Goal: Task Accomplishment & Management: Use online tool/utility

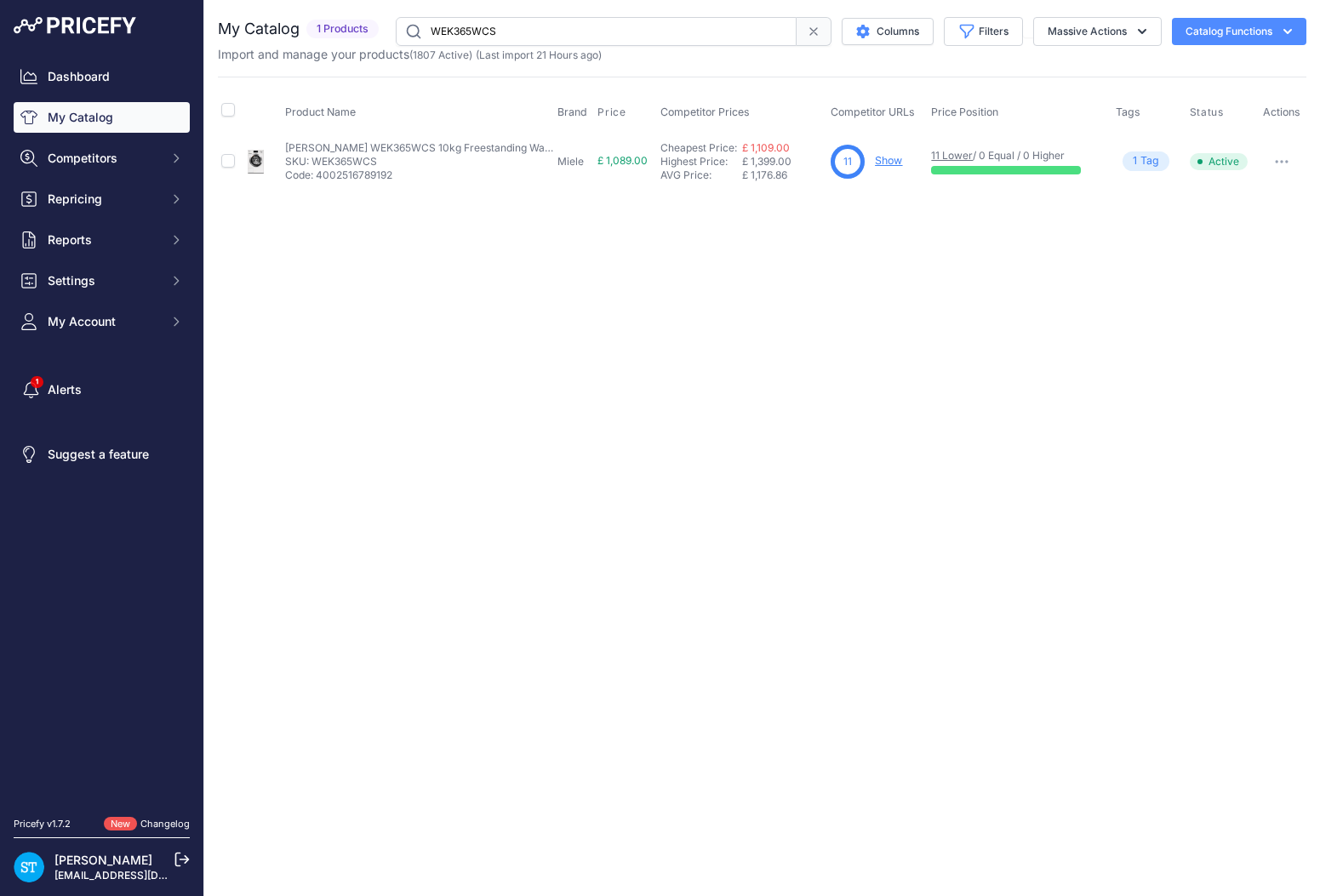
click at [448, 33] on input "WEK365WCS" at bounding box center [595, 31] width 401 height 29
paste input "KWT6322UG-1"
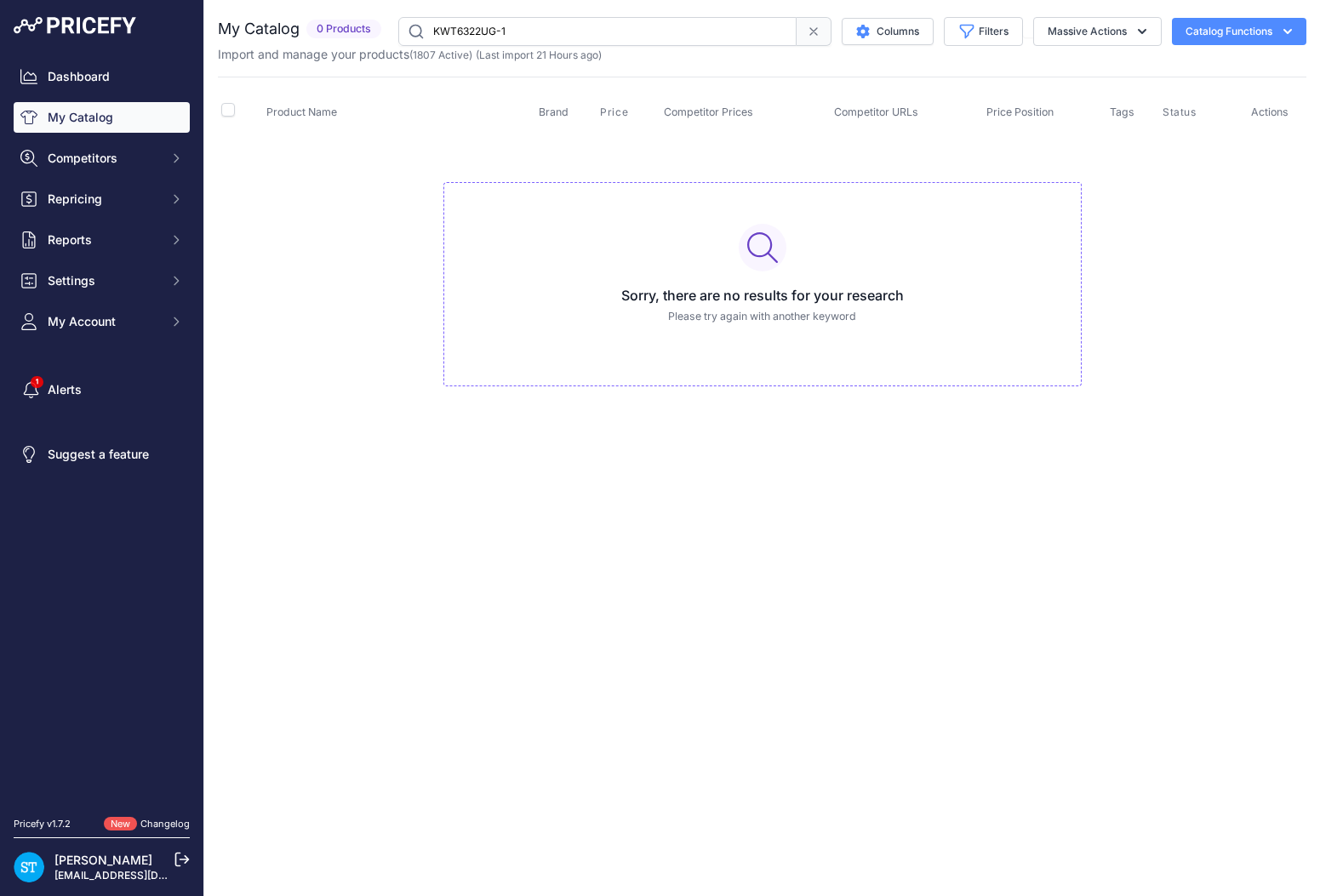
drag, startPoint x: 475, startPoint y: 28, endPoint x: 364, endPoint y: 24, distance: 111.1
click at [364, 24] on div "My Catalog 0 Products" at bounding box center [762, 31] width 1089 height 29
paste input "DAD484"
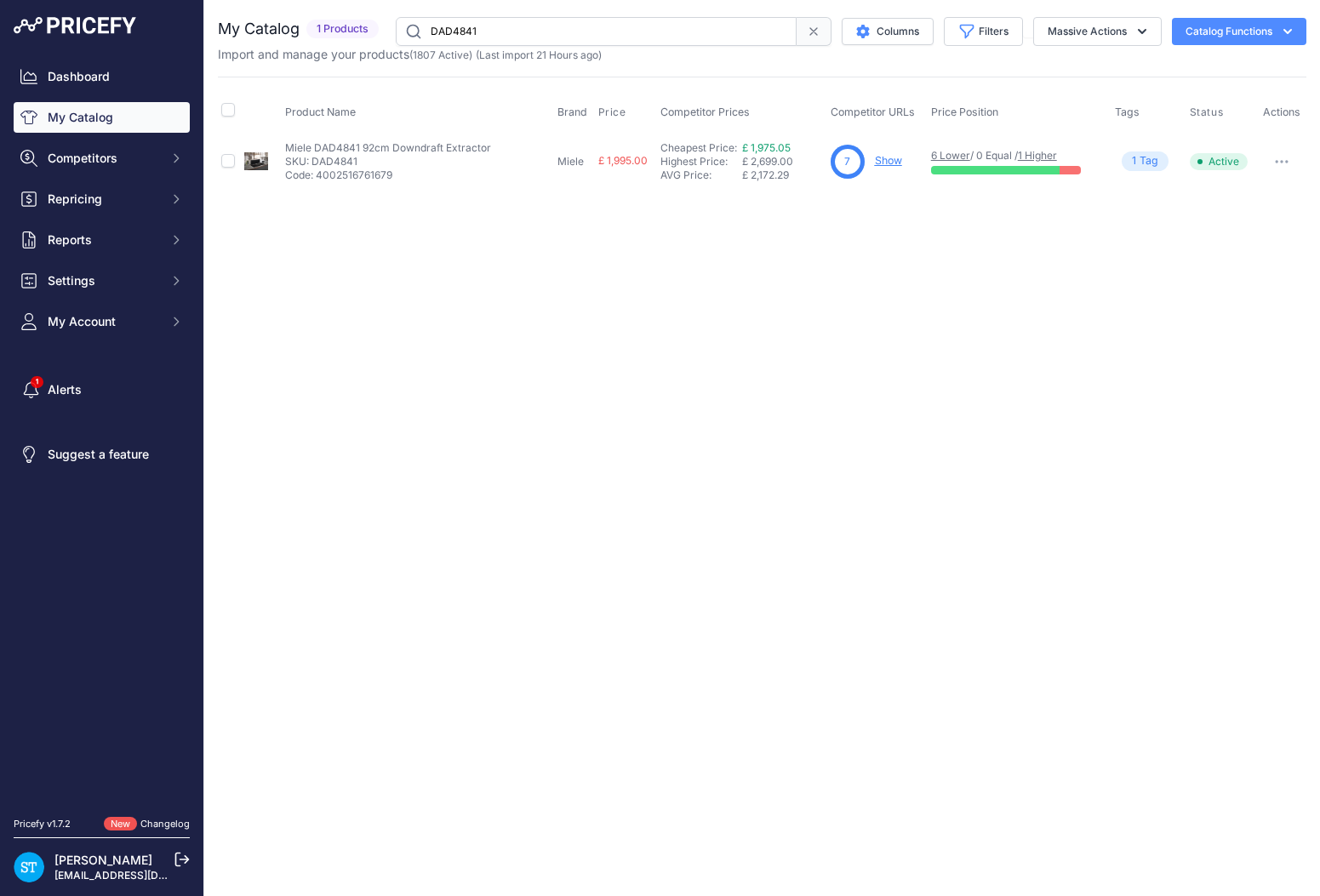
click at [782, 338] on div "Close You are not connected to the internet." at bounding box center [761, 448] width 1115 height 896
click at [889, 161] on link "Show" at bounding box center [889, 160] width 28 height 12
click at [468, 23] on input "DAD4841" at bounding box center [595, 31] width 401 height 29
paste input "NT-SWITCH-BK-RC"
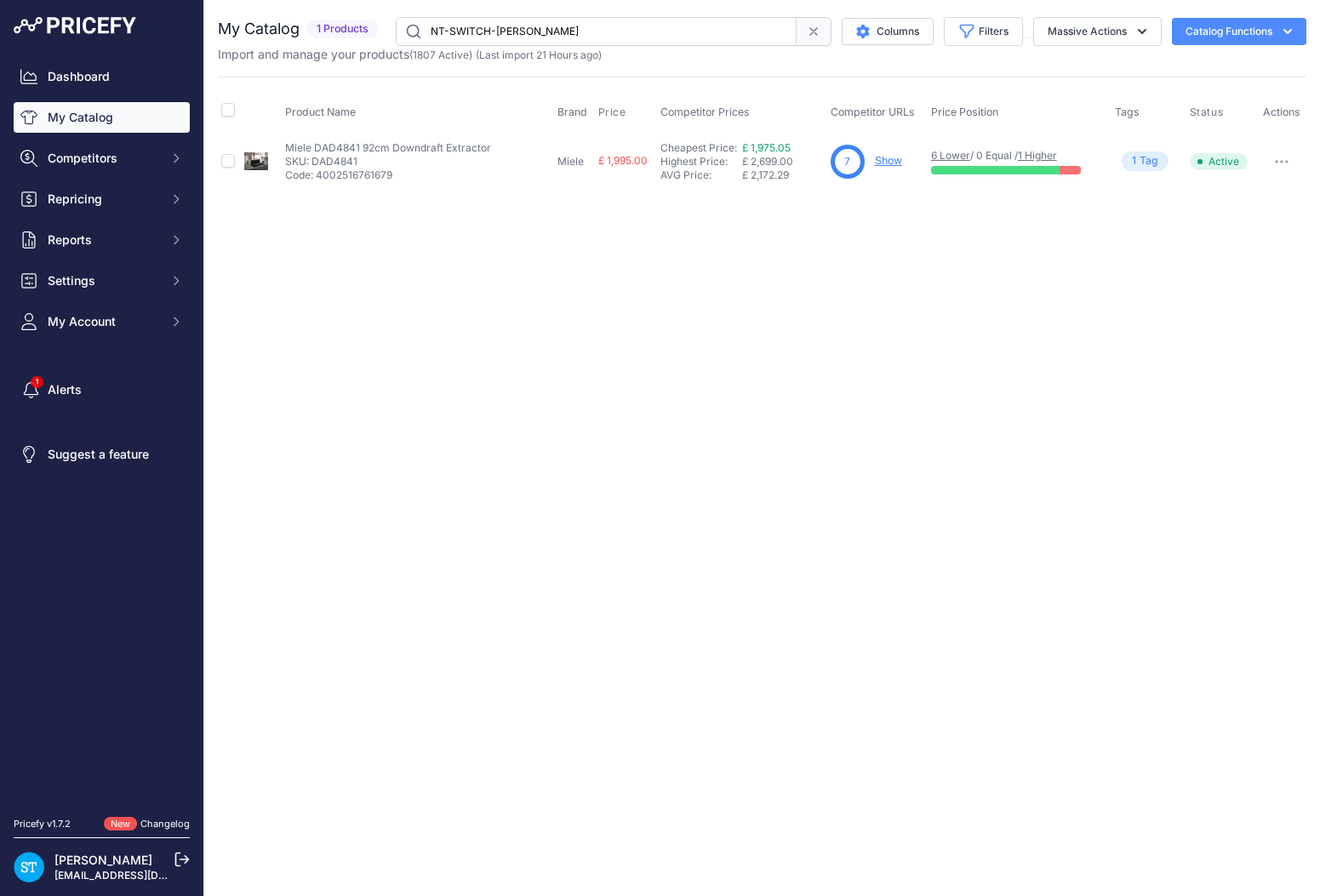
type input "NT-SWITCH-BK-RC"
drag, startPoint x: 840, startPoint y: 275, endPoint x: 851, endPoint y: 250, distance: 27.3
click at [840, 275] on div "Close You are not connected to the internet." at bounding box center [761, 448] width 1115 height 896
click at [891, 157] on link "Show" at bounding box center [889, 160] width 28 height 12
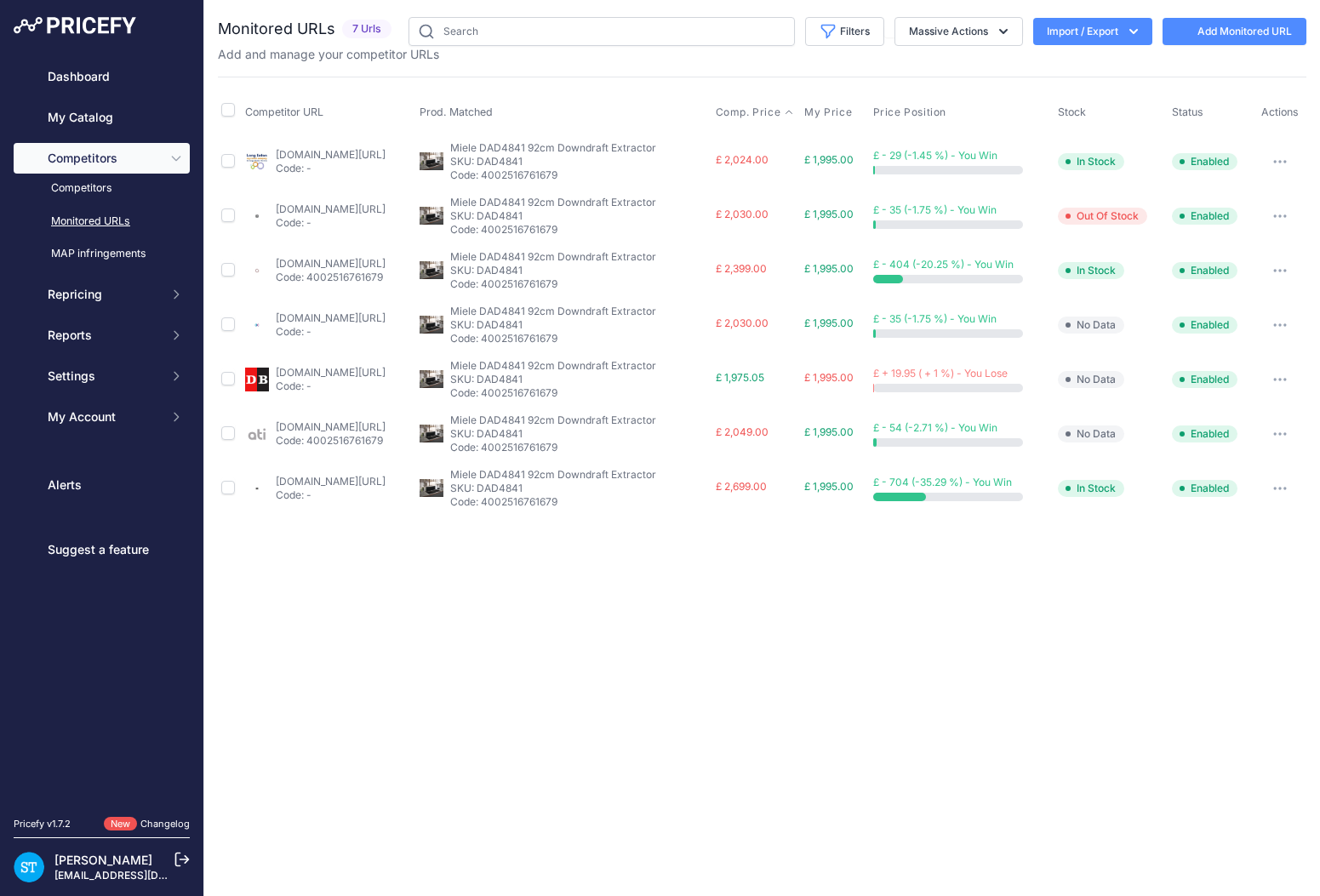
click at [781, 110] on span "Comp. Price" at bounding box center [748, 112] width 66 height 13
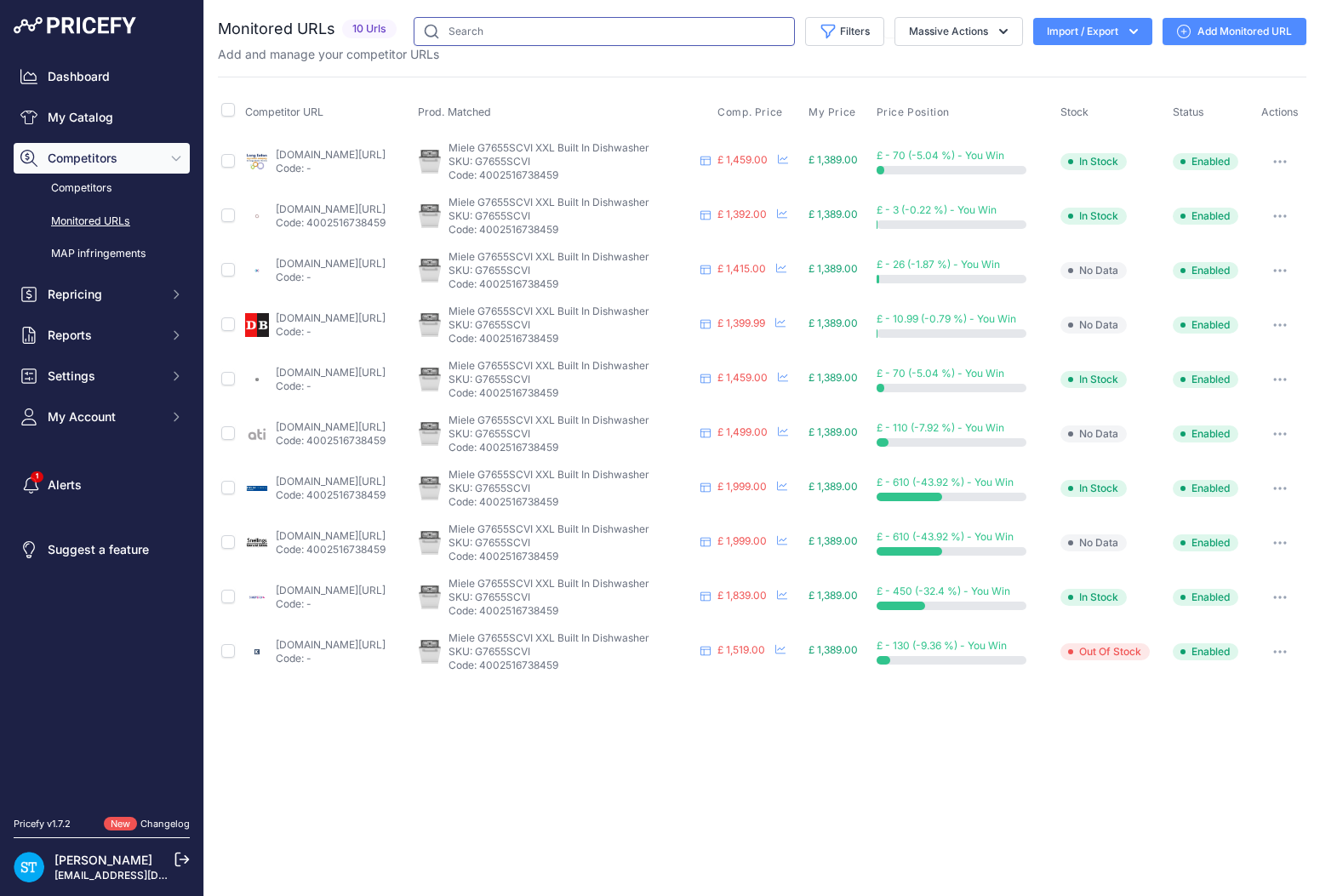
click at [507, 29] on input "text" at bounding box center [604, 31] width 381 height 29
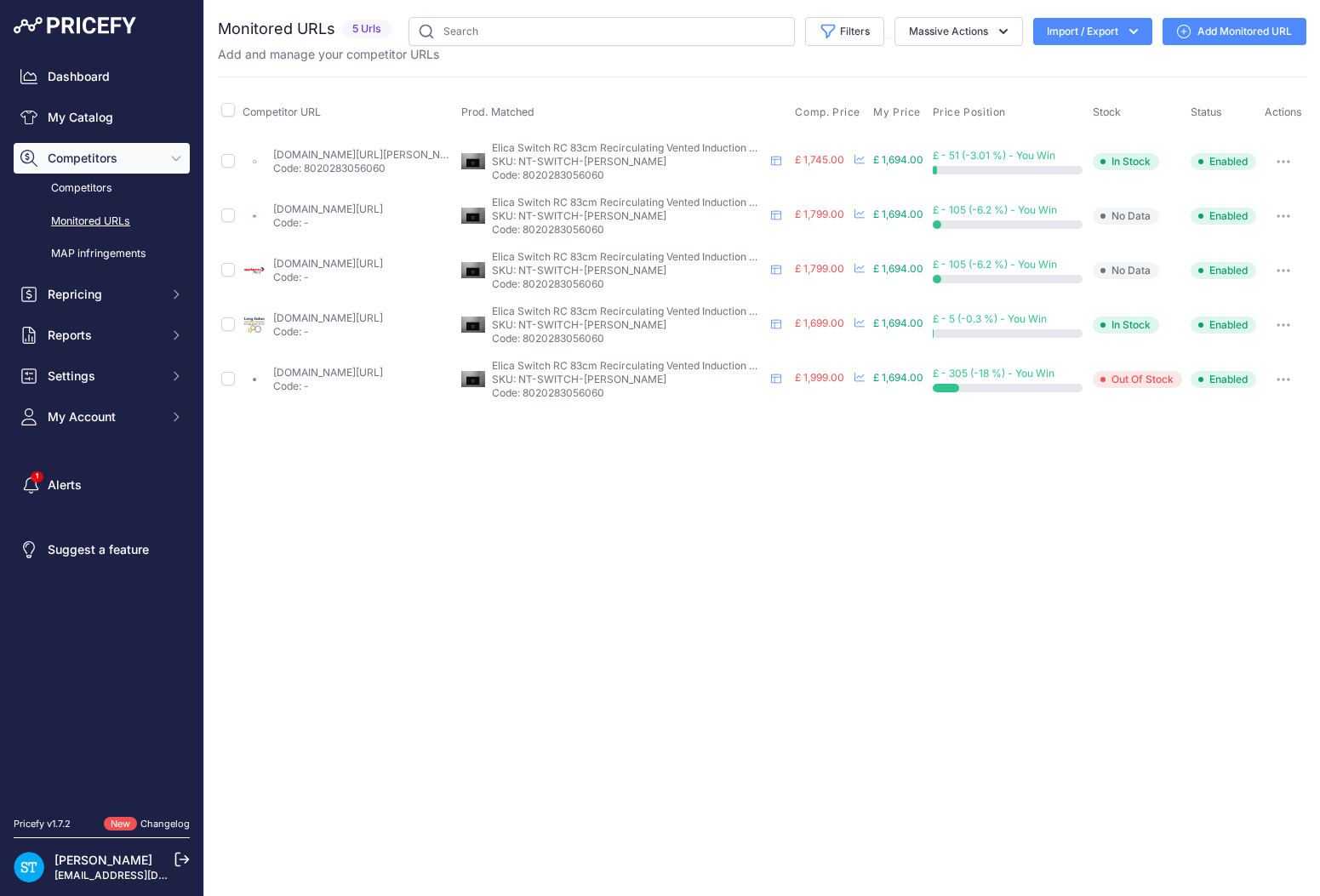
click at [828, 120] on th "Comp. Price" at bounding box center [830, 112] width 78 height 43
click at [827, 112] on span "Comp. Price" at bounding box center [828, 112] width 66 height 13
